Goal: Information Seeking & Learning: Learn about a topic

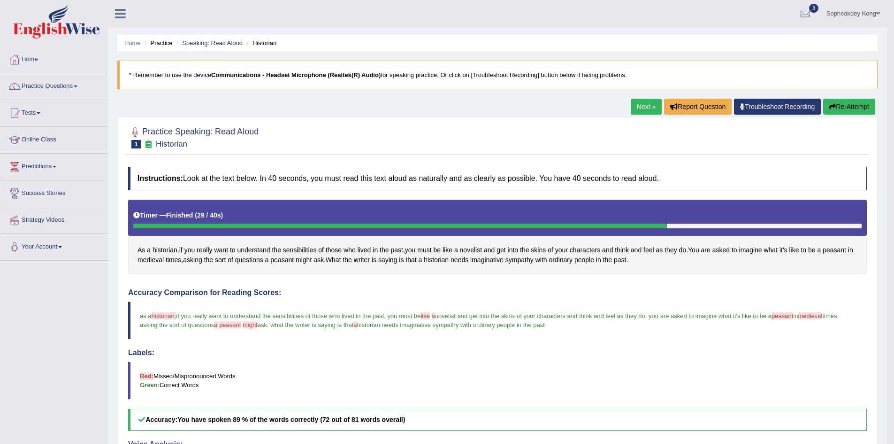
click at [632, 104] on link "Next »" at bounding box center [646, 107] width 31 height 16
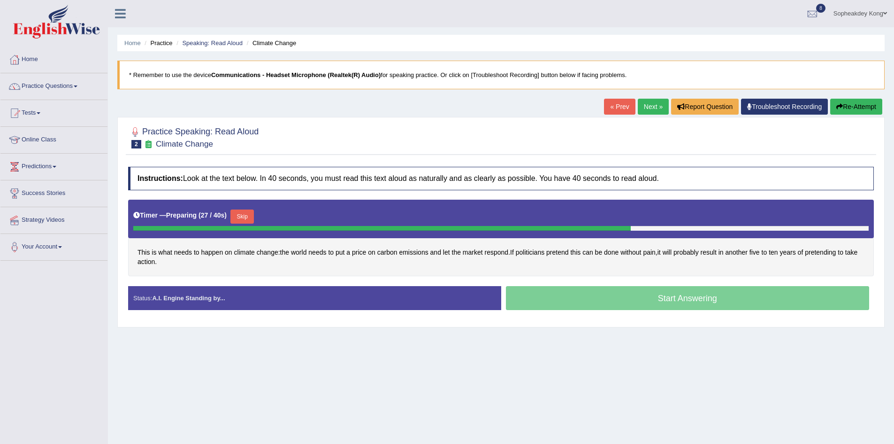
click at [243, 219] on button "Skip" at bounding box center [242, 216] width 23 height 14
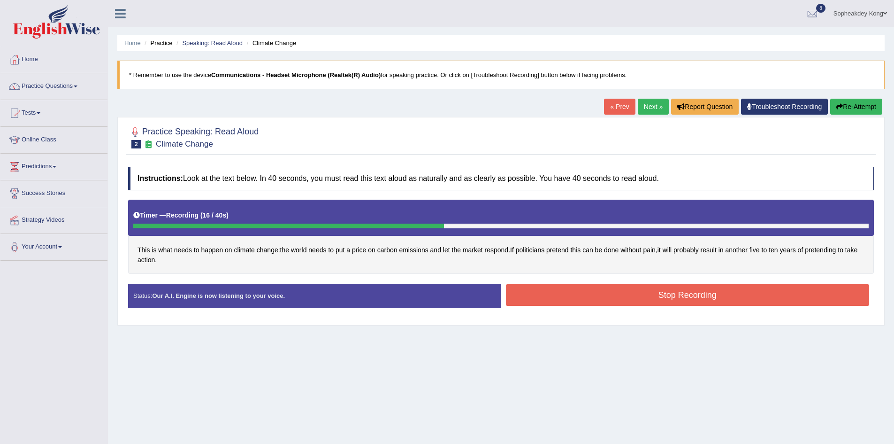
click at [657, 292] on button "Stop Recording" at bounding box center [688, 295] width 364 height 22
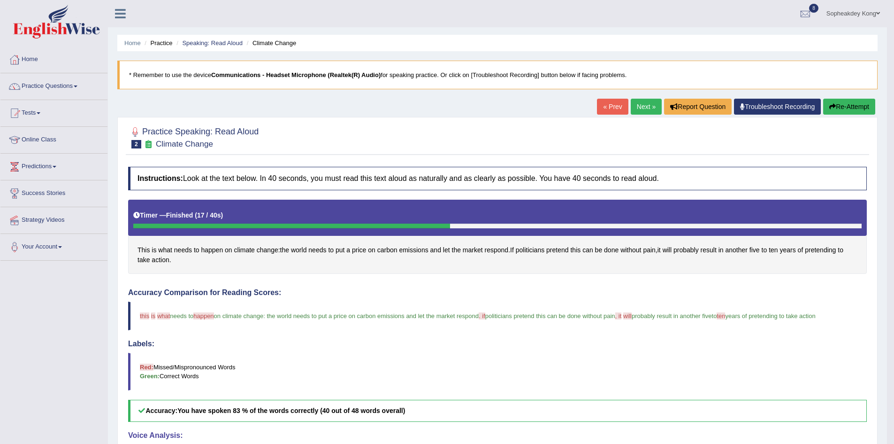
click at [639, 105] on link "Next »" at bounding box center [646, 107] width 31 height 16
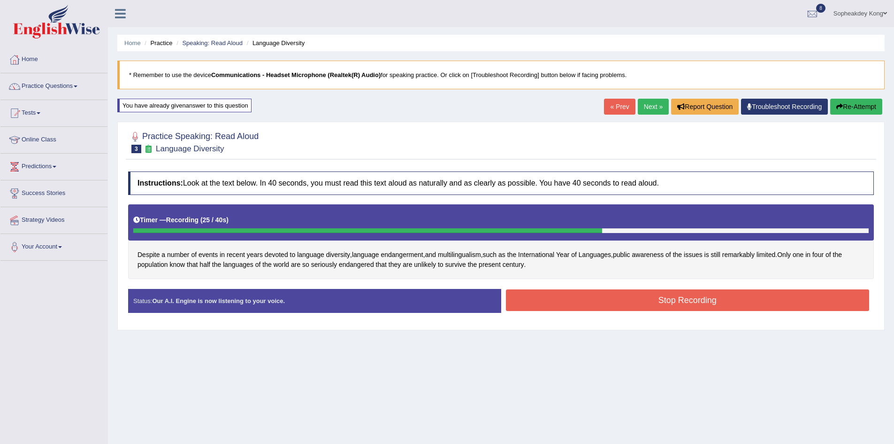
click at [648, 304] on button "Stop Recording" at bounding box center [688, 300] width 364 height 22
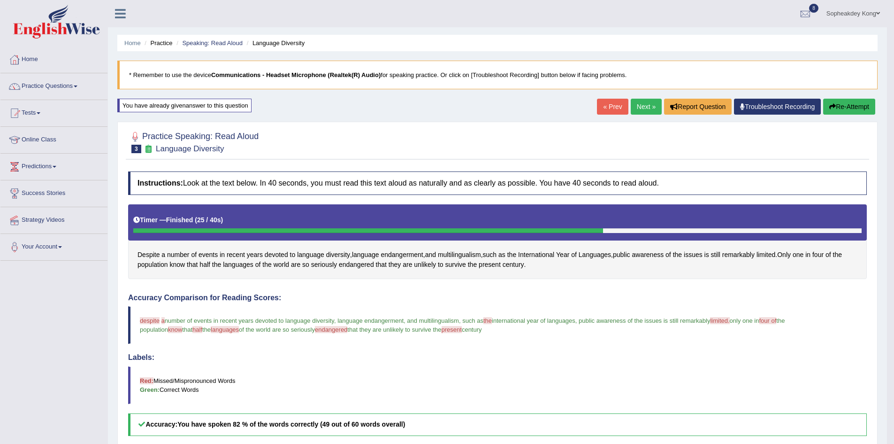
click at [643, 108] on link "Next »" at bounding box center [646, 107] width 31 height 16
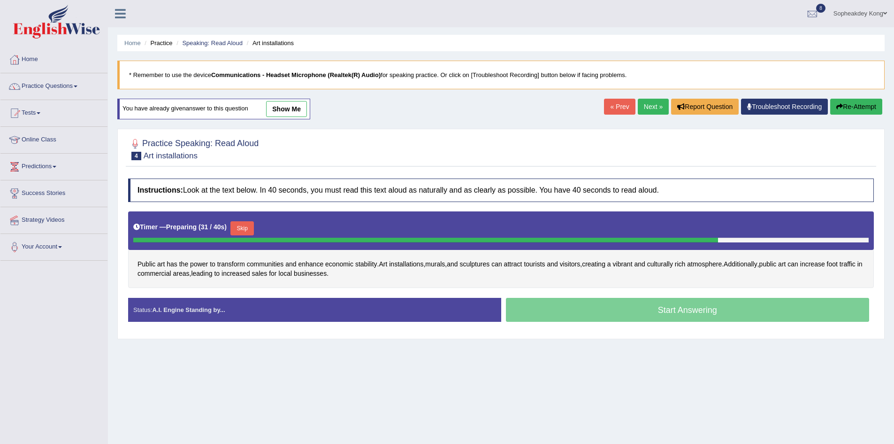
click at [250, 229] on button "Skip" at bounding box center [242, 228] width 23 height 14
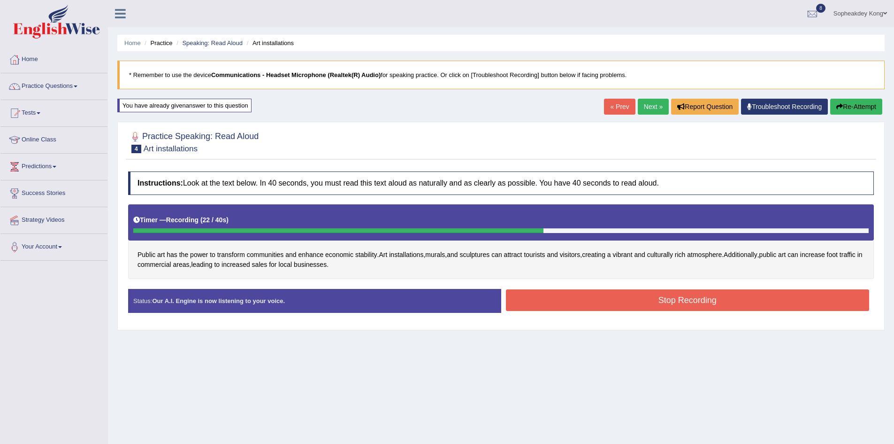
click at [659, 301] on button "Stop Recording" at bounding box center [688, 300] width 364 height 22
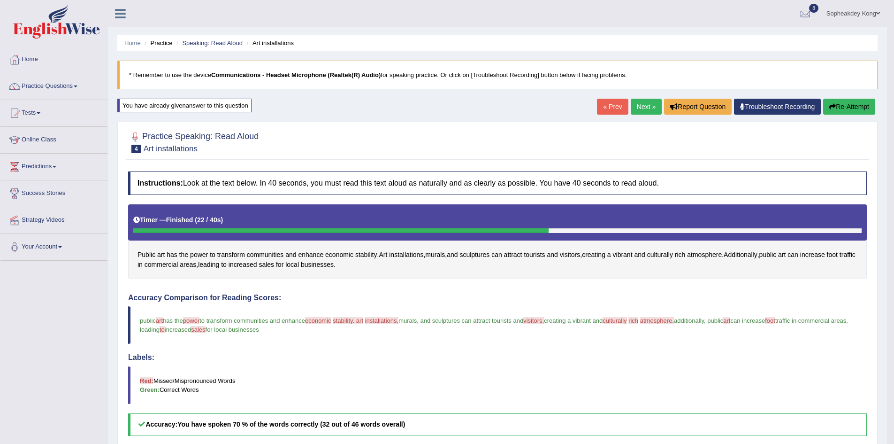
click at [640, 109] on link "Next »" at bounding box center [646, 107] width 31 height 16
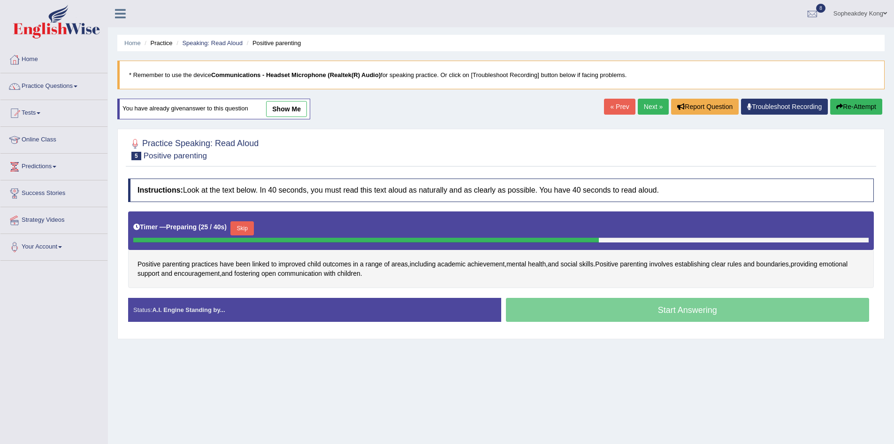
click at [240, 231] on button "Skip" at bounding box center [242, 228] width 23 height 14
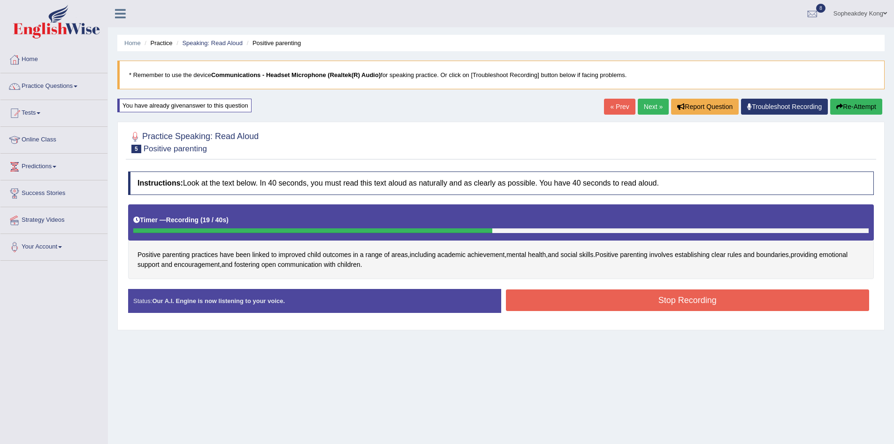
click at [556, 291] on button "Stop Recording" at bounding box center [688, 300] width 364 height 22
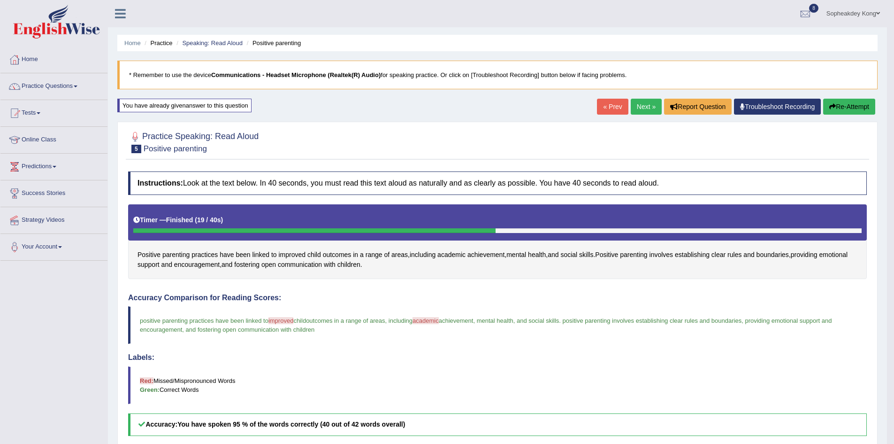
click at [638, 105] on link "Next »" at bounding box center [646, 107] width 31 height 16
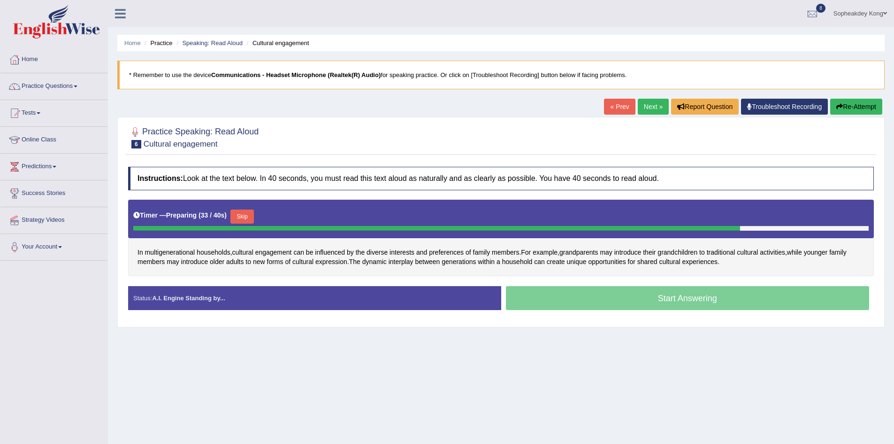
click at [245, 217] on button "Skip" at bounding box center [242, 216] width 23 height 14
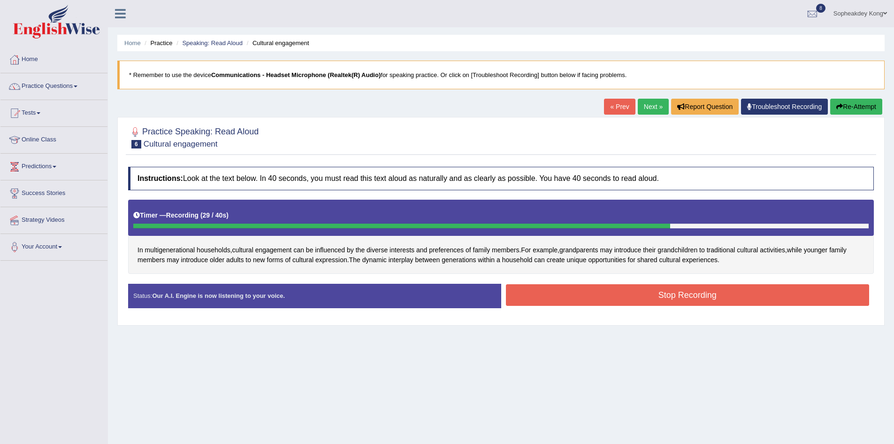
click at [571, 293] on button "Stop Recording" at bounding box center [688, 295] width 364 height 22
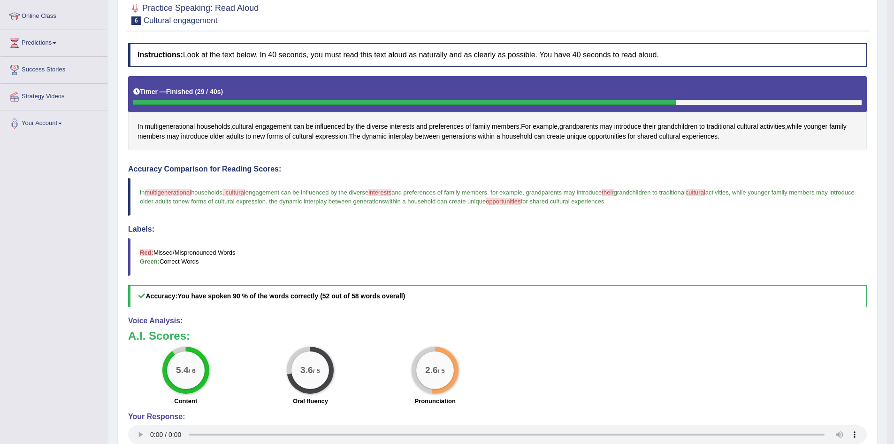
scroll to position [141, 0]
